Goal: Task Accomplishment & Management: Complete application form

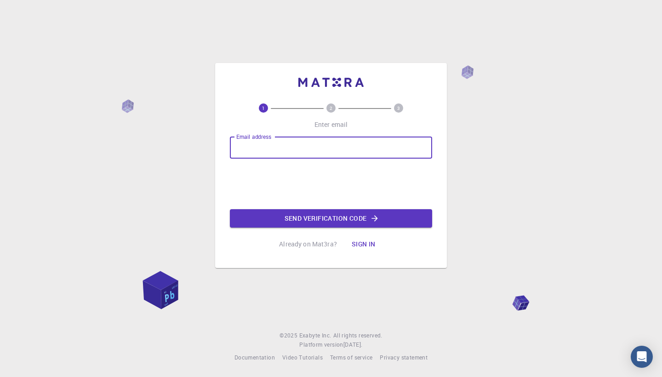
click at [334, 148] on input "Email address" at bounding box center [331, 148] width 202 height 22
type input "[EMAIL_ADDRESS][DOMAIN_NAME]"
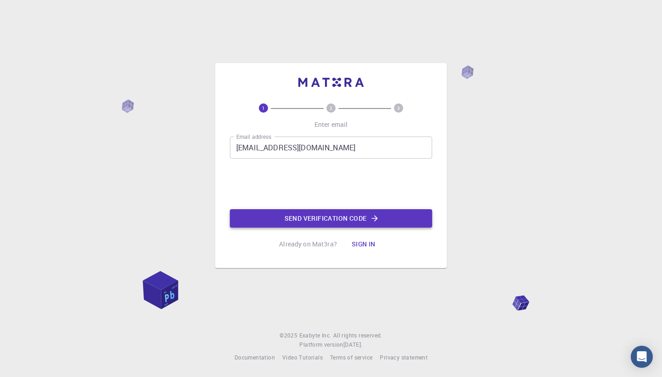
click at [357, 221] on button "Send verification code" at bounding box center [331, 218] width 202 height 18
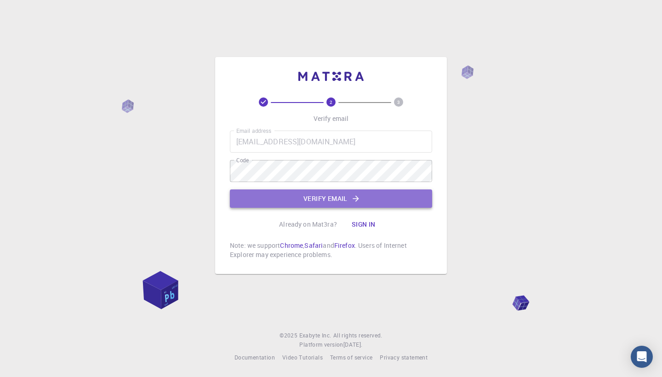
click at [356, 196] on icon "button" at bounding box center [355, 198] width 9 height 9
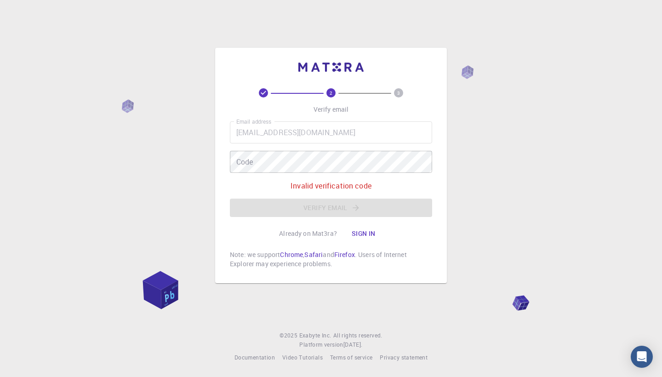
click at [248, 158] on div "Code Code" at bounding box center [331, 162] width 202 height 22
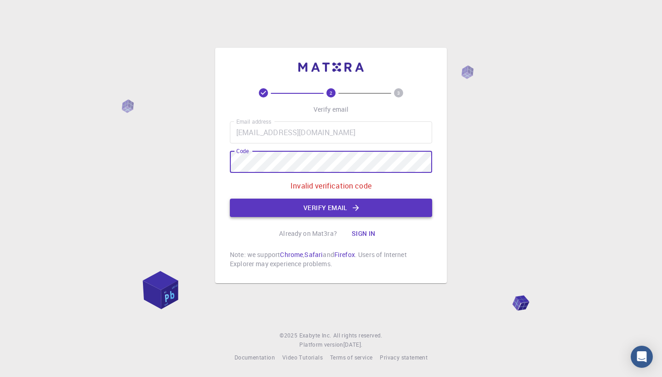
click at [277, 209] on button "Verify email" at bounding box center [331, 208] width 202 height 18
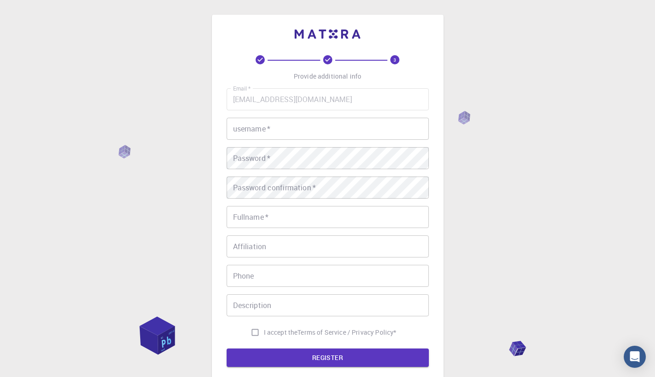
click at [279, 132] on input "username   *" at bounding box center [328, 129] width 202 height 22
type input "Mpungu"
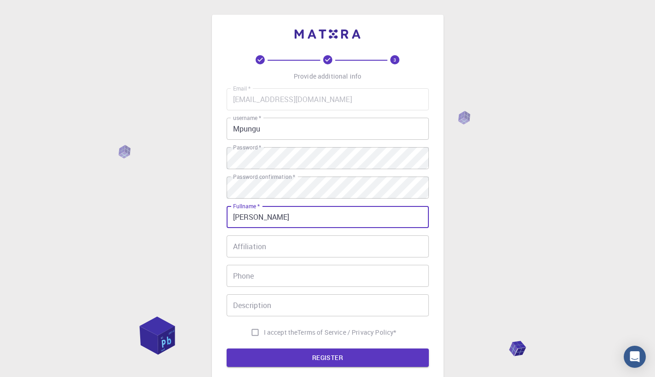
type input "[PERSON_NAME]"
click at [288, 247] on input "Affiliation" at bounding box center [328, 246] width 202 height 22
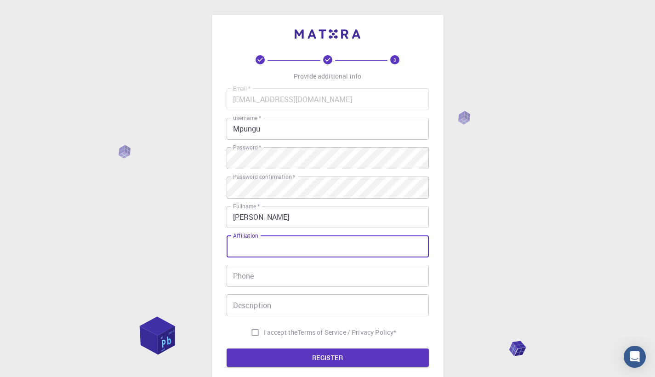
click at [290, 247] on input "Affiliation" at bounding box center [328, 246] width 202 height 22
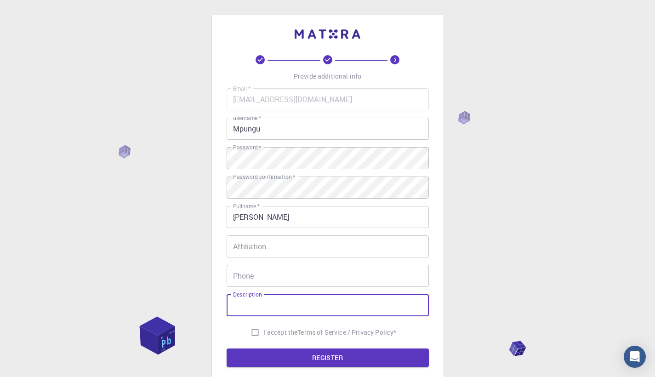
click at [282, 299] on input "Description" at bounding box center [328, 305] width 202 height 22
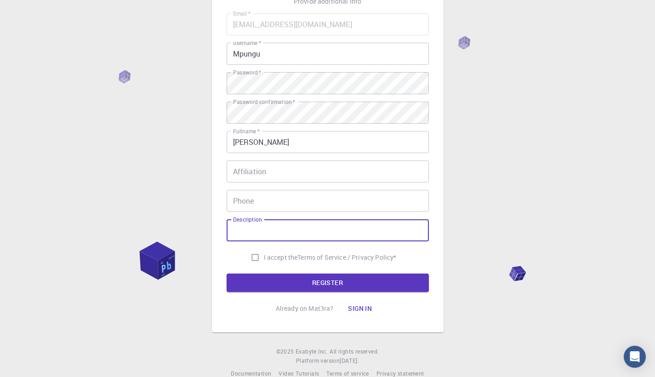
scroll to position [90, 0]
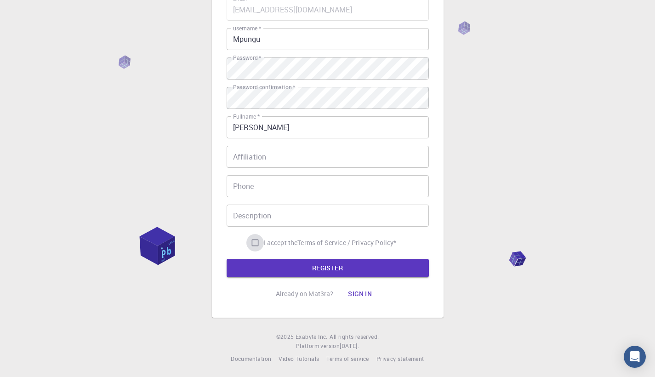
click at [258, 243] on input "I accept the Terms of Service / Privacy Policy *" at bounding box center [255, 242] width 17 height 17
checkbox input "true"
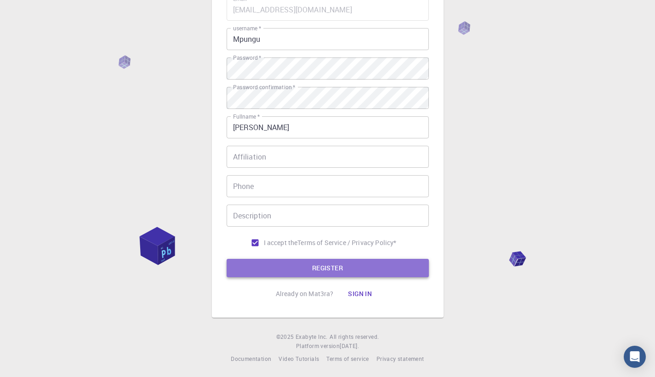
click at [289, 270] on button "REGISTER" at bounding box center [328, 268] width 202 height 18
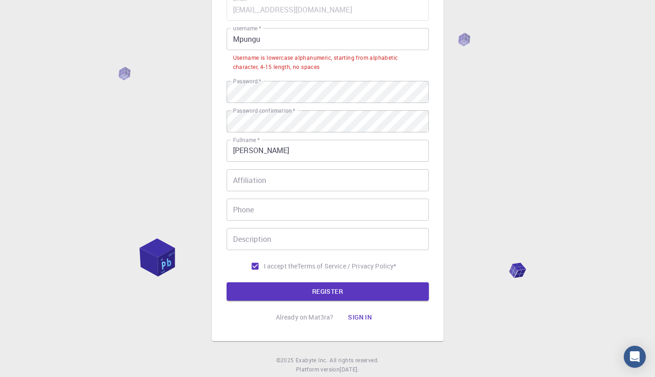
click at [240, 40] on input "Mpungu" at bounding box center [328, 39] width 202 height 22
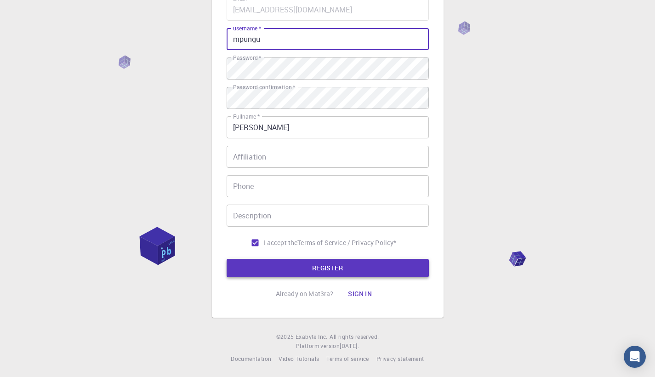
type input "mpungu"
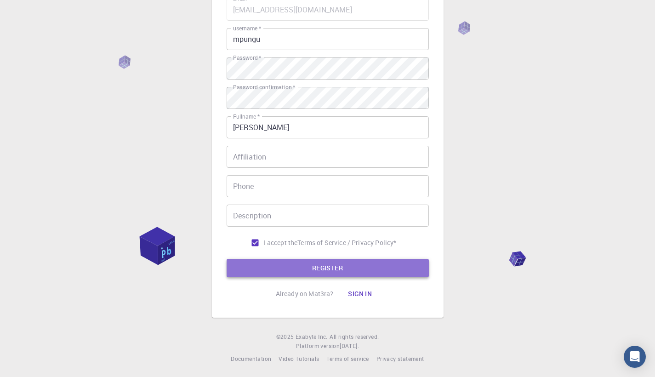
click at [304, 263] on button "REGISTER" at bounding box center [328, 268] width 202 height 18
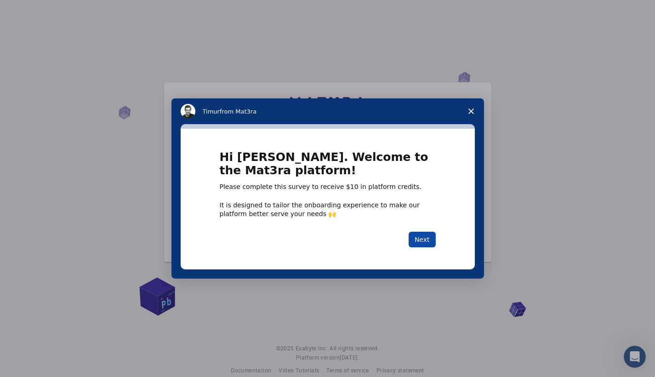
click at [429, 241] on button "Next" at bounding box center [422, 240] width 27 height 16
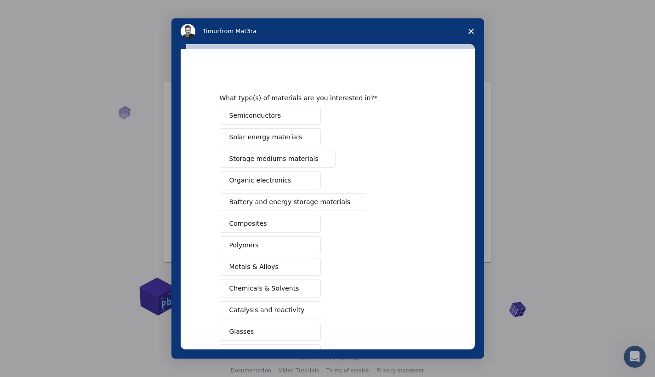
click at [278, 115] on button "Semiconductors" at bounding box center [270, 116] width 101 height 18
click at [323, 201] on span "Battery and energy storage materials" at bounding box center [290, 202] width 121 height 10
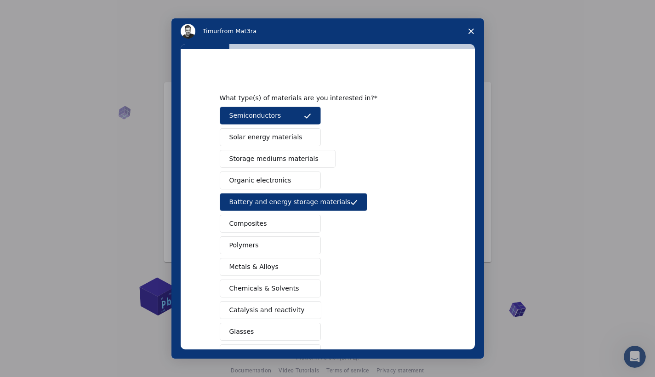
click at [295, 137] on button "Solar energy materials" at bounding box center [270, 137] width 101 height 18
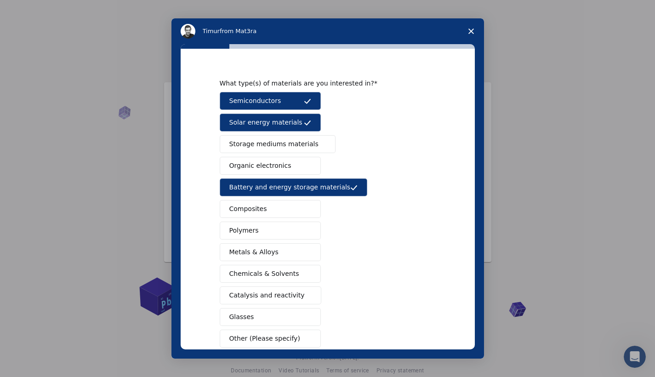
scroll to position [46, 0]
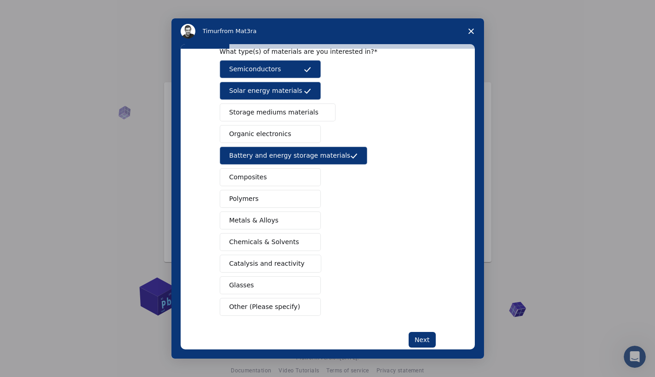
click at [285, 287] on button "Glasses" at bounding box center [270, 285] width 101 height 18
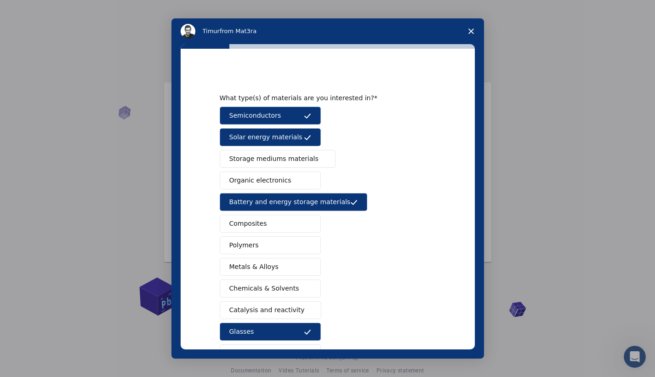
click at [288, 185] on button "Organic electronics" at bounding box center [270, 181] width 101 height 18
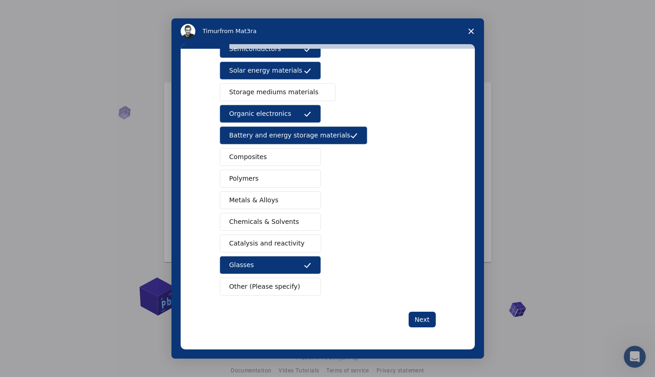
scroll to position [11, 0]
click at [417, 319] on button "Next" at bounding box center [422, 320] width 27 height 16
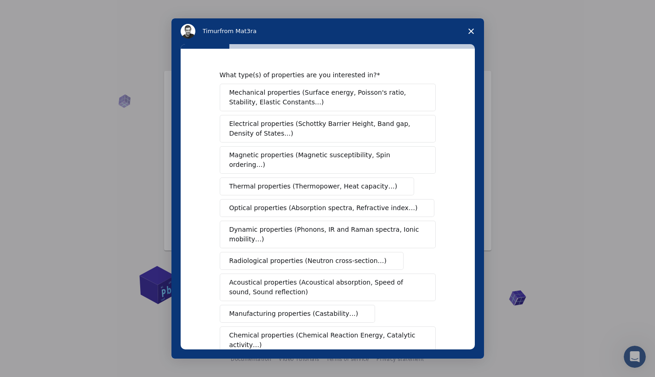
scroll to position [0, 0]
click at [306, 101] on span "Mechanical properties (Surface energy, Poisson's ratio, Stability, Elastic Cons…" at bounding box center [326, 97] width 192 height 19
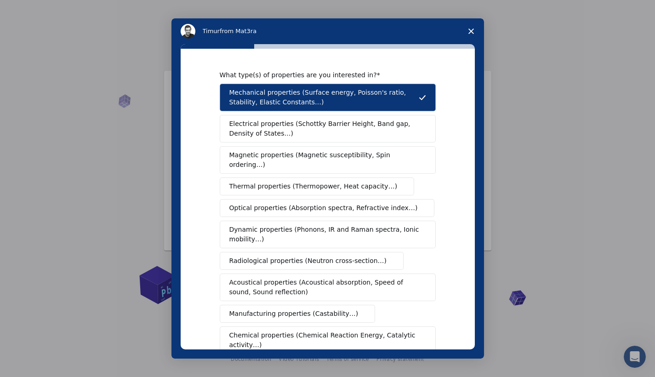
click at [266, 160] on span "Magnetic properties (Magnetic susceptibility, Spin ordering…)" at bounding box center [325, 159] width 190 height 19
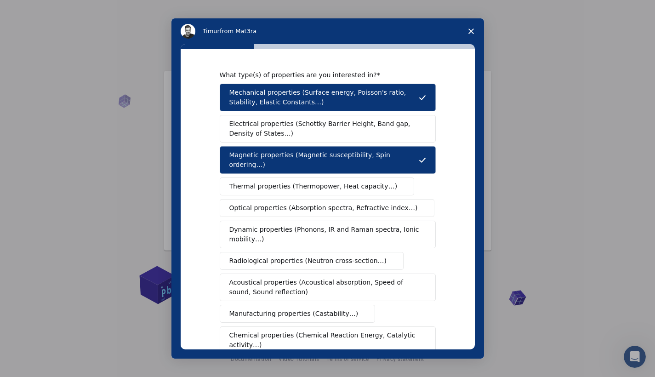
click at [290, 140] on button "Electrical properties (Schottky Barrier Height, Band gap, Density of States…)" at bounding box center [328, 129] width 216 height 28
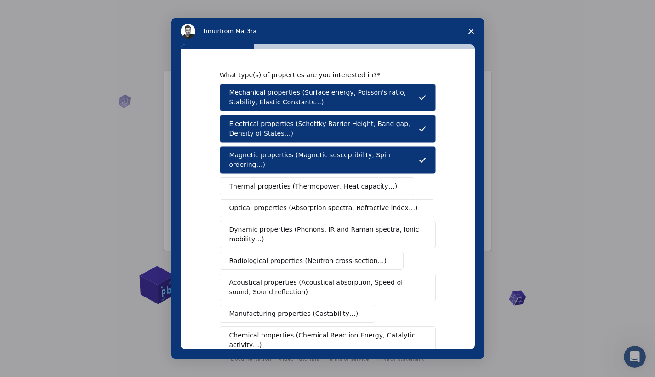
click at [297, 160] on button "Magnetic properties (Magnetic susceptibility, Spin ordering…)" at bounding box center [328, 160] width 216 height 28
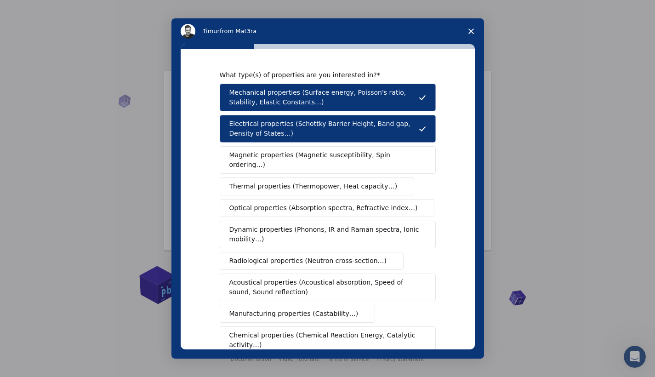
click at [289, 256] on span "Radiological properties (Neutron cross-section…)" at bounding box center [309, 261] width 158 height 10
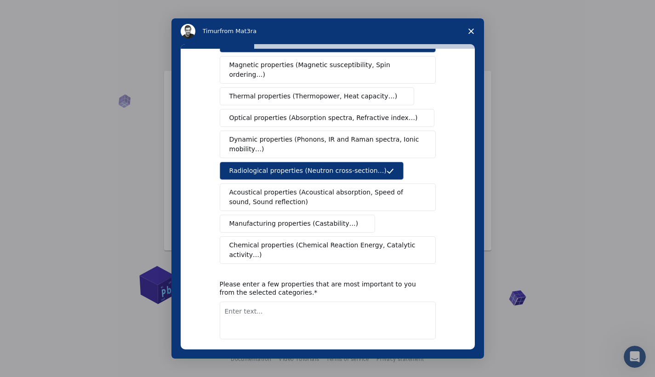
scroll to position [124, 0]
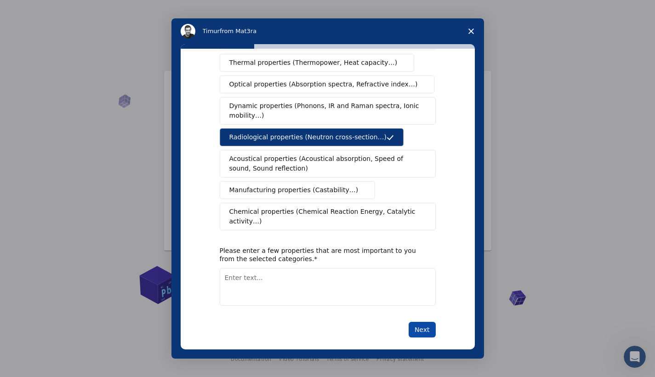
click at [426, 322] on button "Next" at bounding box center [422, 330] width 27 height 16
click at [343, 277] on textarea "Enter text..." at bounding box center [328, 287] width 216 height 38
type textarea "Electrical properties"
click at [425, 322] on button "Next" at bounding box center [422, 330] width 27 height 16
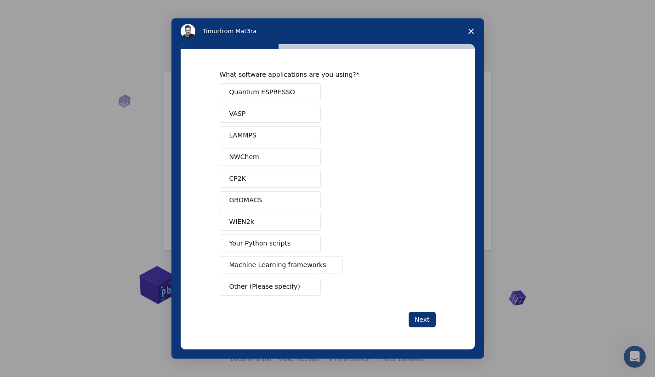
click at [286, 91] on span "Quantum ESPRESSO" at bounding box center [263, 92] width 66 height 10
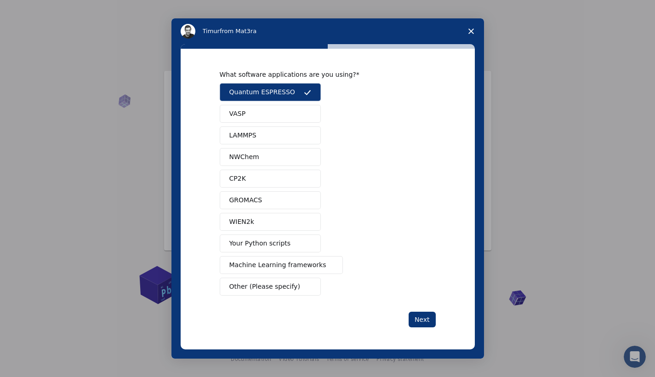
click at [290, 239] on button "Your Python scripts" at bounding box center [270, 244] width 101 height 18
click at [299, 258] on button "Machine Learning frameworks" at bounding box center [282, 265] width 124 height 18
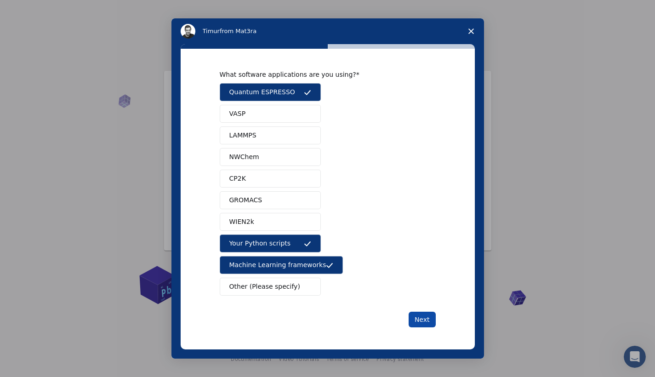
click at [416, 316] on button "Next" at bounding box center [422, 320] width 27 height 16
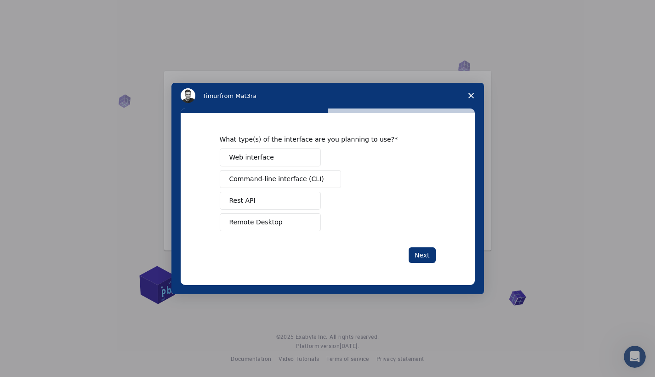
scroll to position [0, 0]
click at [307, 160] on span "Intercom messenger" at bounding box center [307, 157] width 7 height 7
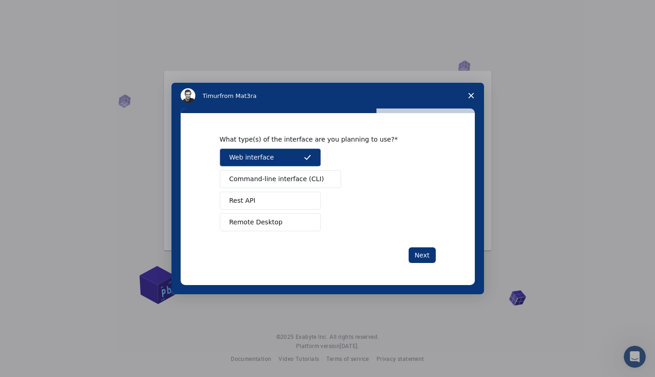
click at [310, 182] on span "Command-line interface (CLI)" at bounding box center [277, 179] width 95 height 10
click at [311, 202] on button "Rest API" at bounding box center [270, 201] width 101 height 18
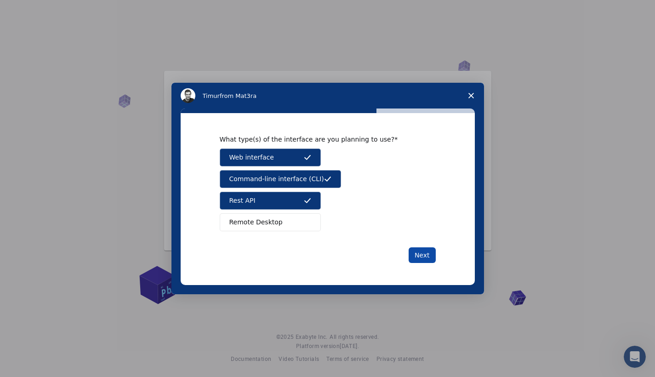
click at [429, 256] on button "Next" at bounding box center [422, 255] width 27 height 16
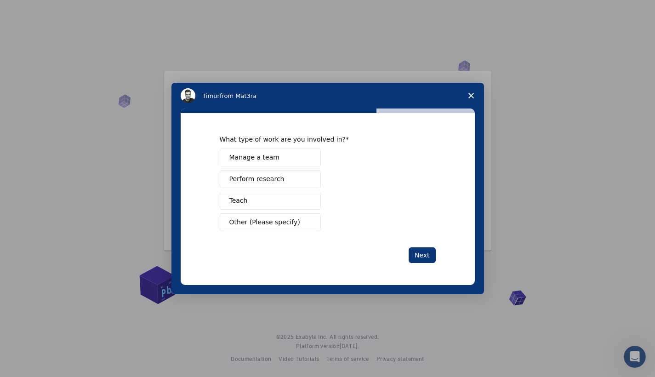
click at [297, 174] on button "Perform research" at bounding box center [270, 179] width 101 height 18
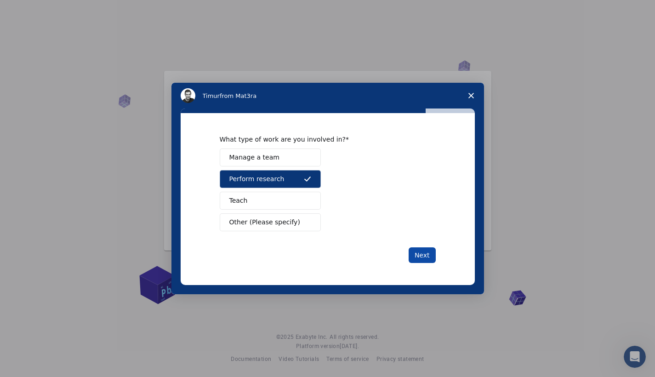
click at [416, 259] on button "Next" at bounding box center [422, 255] width 27 height 16
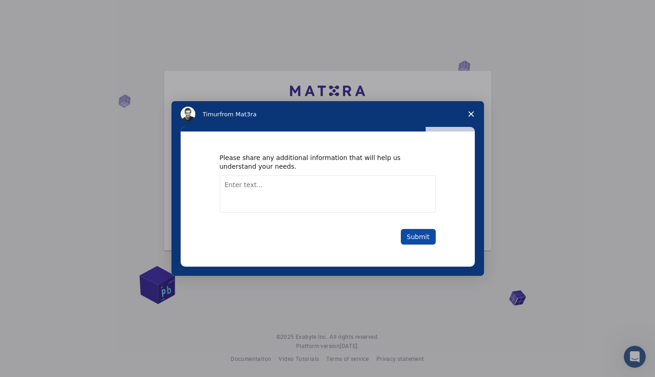
click at [416, 241] on button "Submit" at bounding box center [418, 237] width 35 height 16
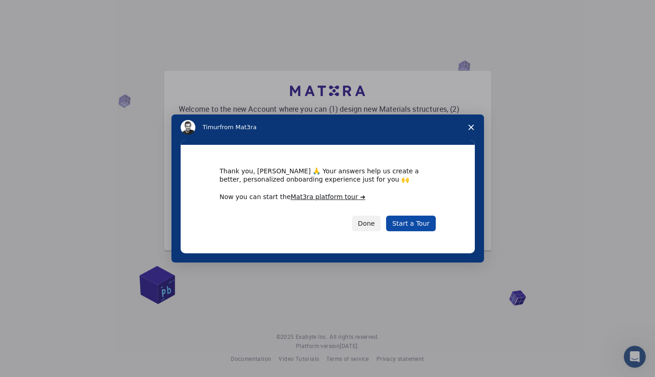
click at [416, 225] on link "Start a Tour" at bounding box center [410, 224] width 49 height 16
